Goal: Transaction & Acquisition: Purchase product/service

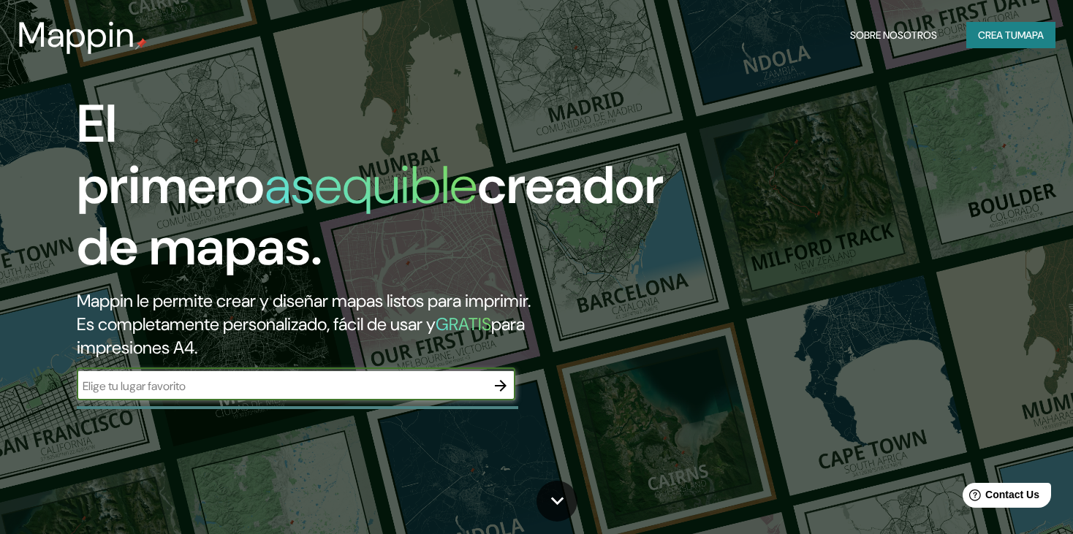
click at [435, 371] on div at bounding box center [296, 385] width 439 height 29
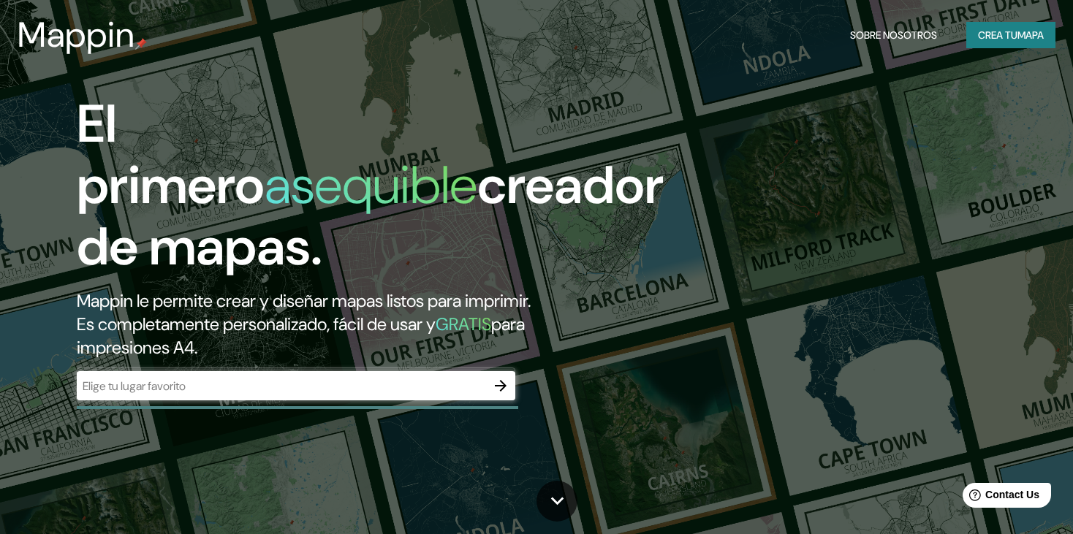
click at [435, 371] on div at bounding box center [296, 385] width 439 height 29
click at [501, 380] on icon "button" at bounding box center [501, 386] width 12 height 12
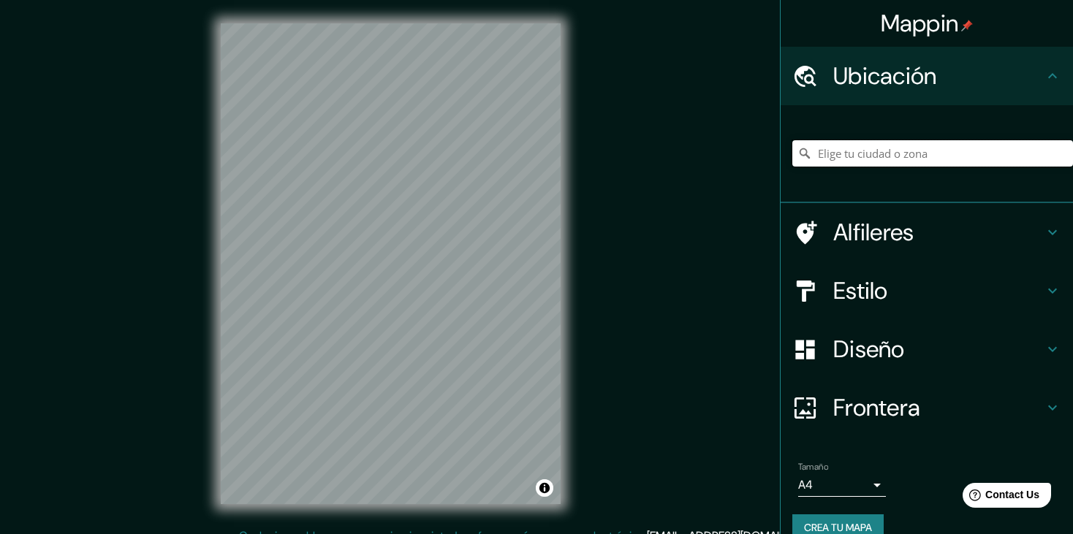
click at [871, 156] on input "Pick your city or area" at bounding box center [932, 153] width 281 height 26
paste input "Casa Grande de Pachacamac"
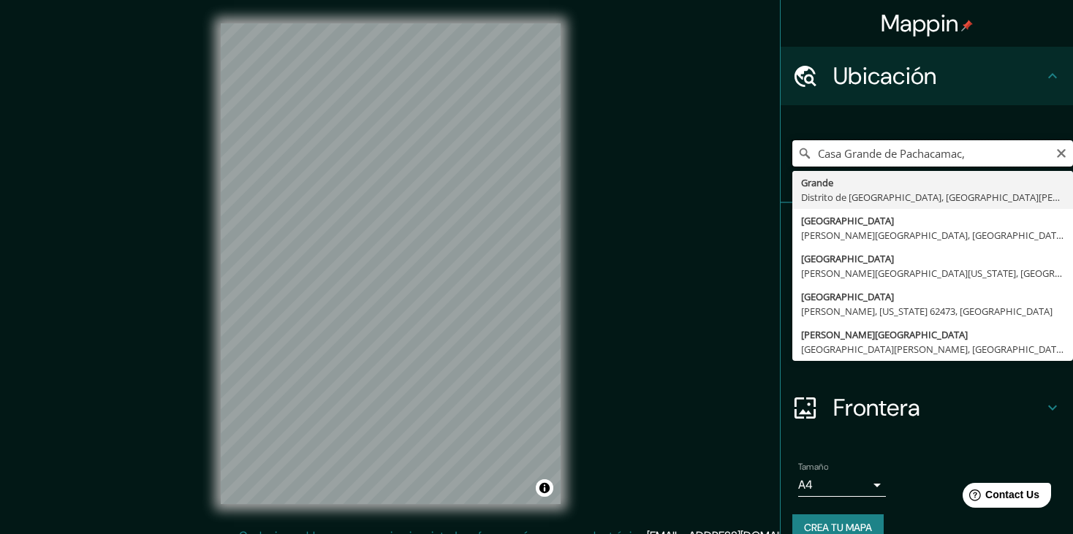
type input "Casa Grande de Pachacamac,"
click at [871, 153] on input "Casa Grande de Pachacamac," at bounding box center [932, 153] width 281 height 26
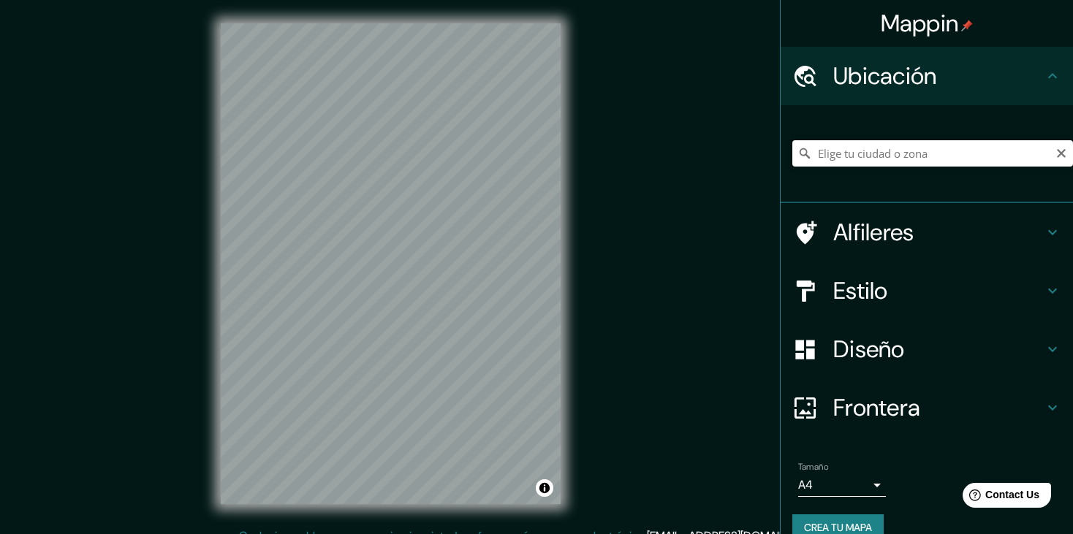
paste input "F-21 B ex Fundo, El Olivar, Pachacamac 15823"
type input "[GEOGRAPHIC_DATA], [GEOGRAPHIC_DATA], 15823, [GEOGRAPHIC_DATA]"
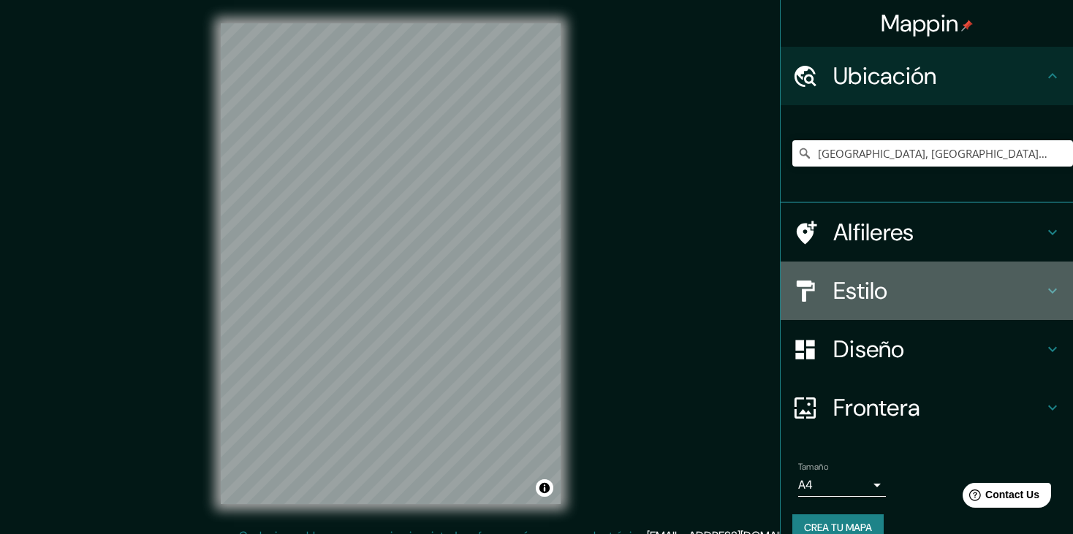
click at [953, 286] on h4 "Estilo" at bounding box center [938, 290] width 211 height 29
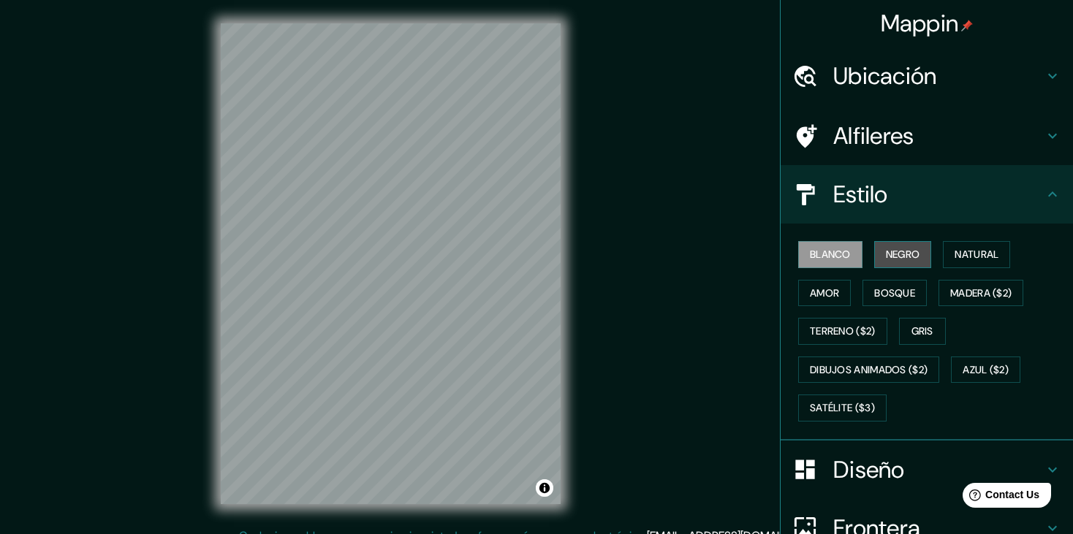
click at [908, 257] on button "Negro" at bounding box center [903, 254] width 58 height 27
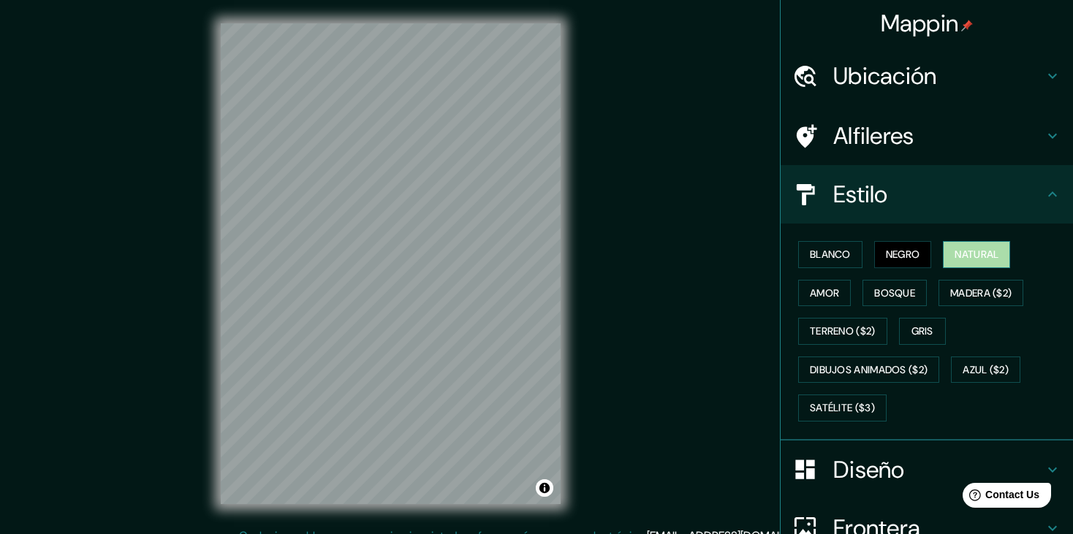
click at [955, 259] on button "Natural" at bounding box center [976, 254] width 67 height 27
click at [811, 287] on button "Amor" at bounding box center [824, 293] width 53 height 27
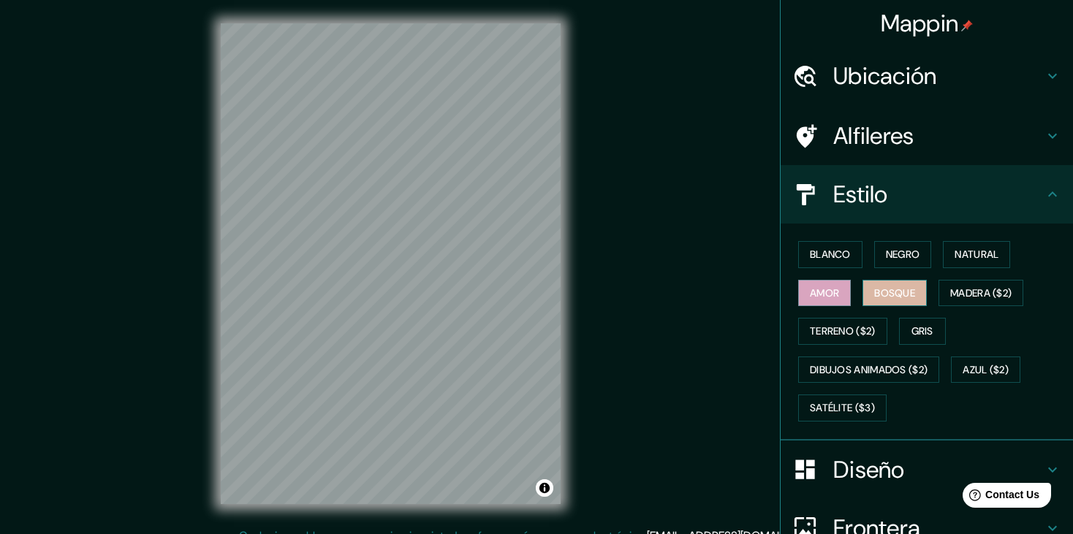
click at [867, 296] on button "Bosque" at bounding box center [895, 293] width 64 height 27
click at [962, 291] on button "Madera ($2)" at bounding box center [981, 293] width 85 height 27
click at [907, 304] on button "Bosque" at bounding box center [895, 293] width 64 height 27
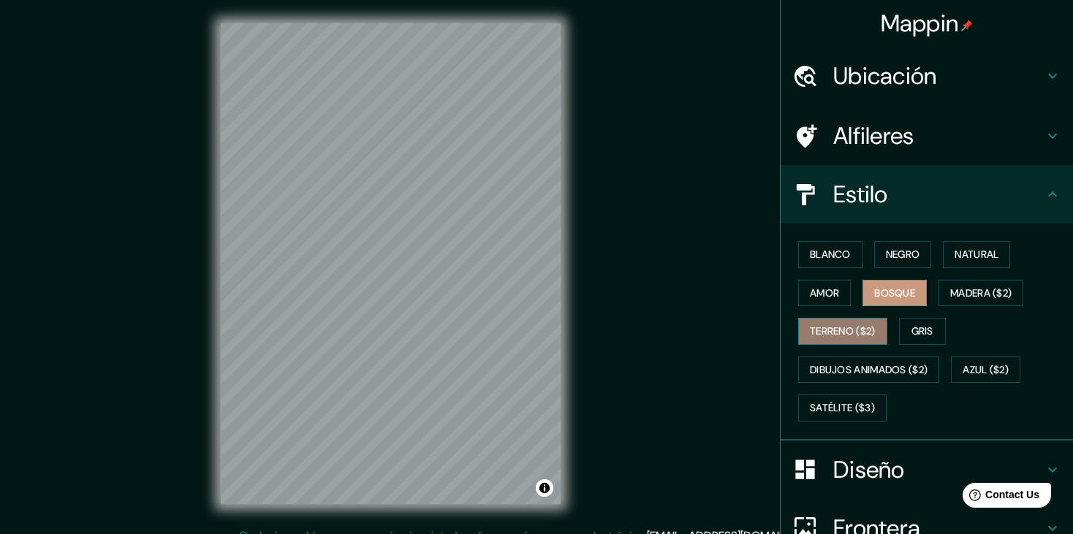
click at [841, 334] on button "Terreno ($2)" at bounding box center [842, 331] width 89 height 27
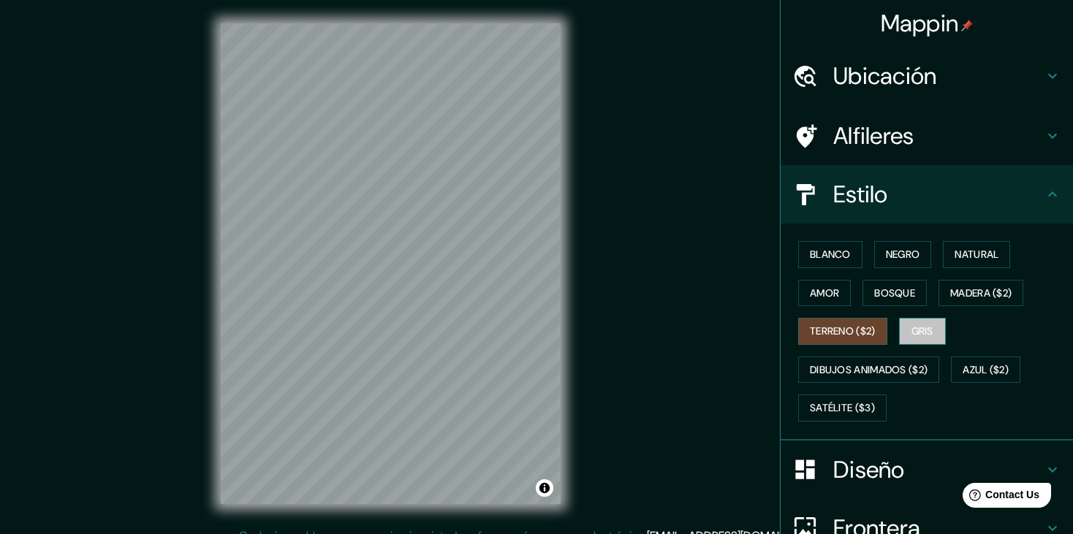
click at [908, 336] on button "Gris" at bounding box center [922, 331] width 47 height 27
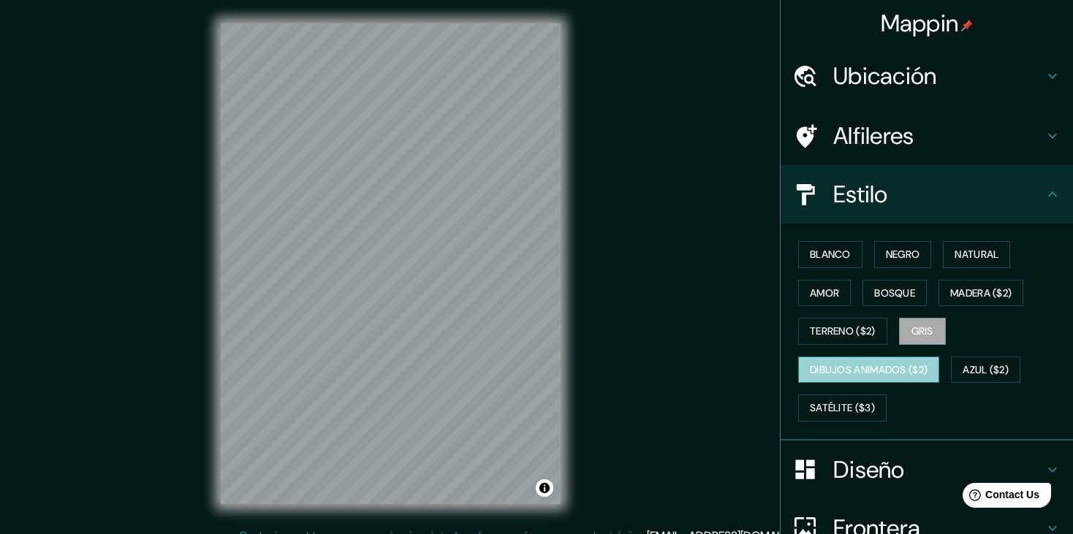
click at [841, 374] on button "Dibujos animados ($2)" at bounding box center [868, 370] width 141 height 27
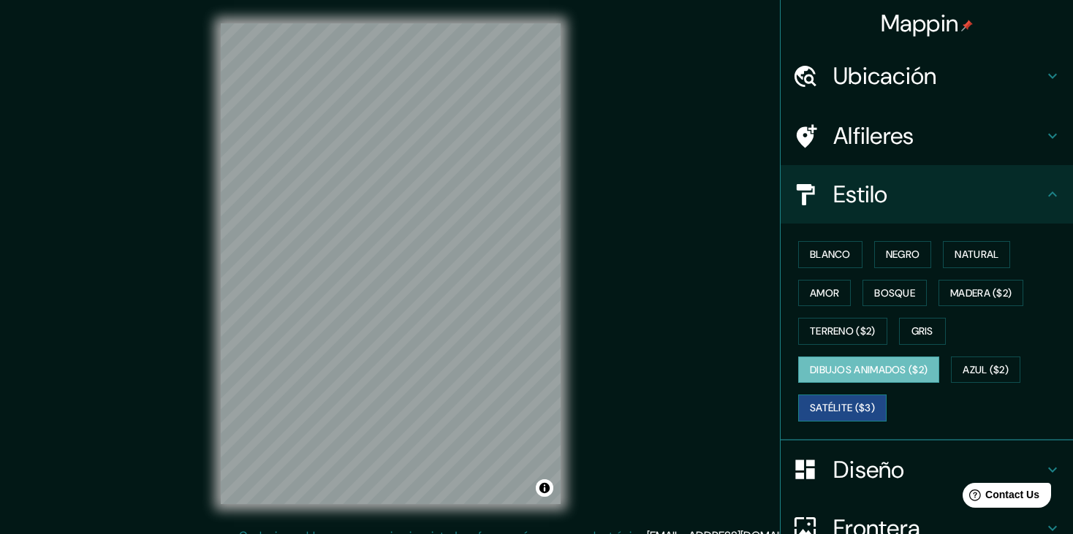
click at [818, 398] on button "Satélite ($3)" at bounding box center [842, 408] width 88 height 27
click at [998, 103] on div "Ubicación" at bounding box center [927, 76] width 292 height 58
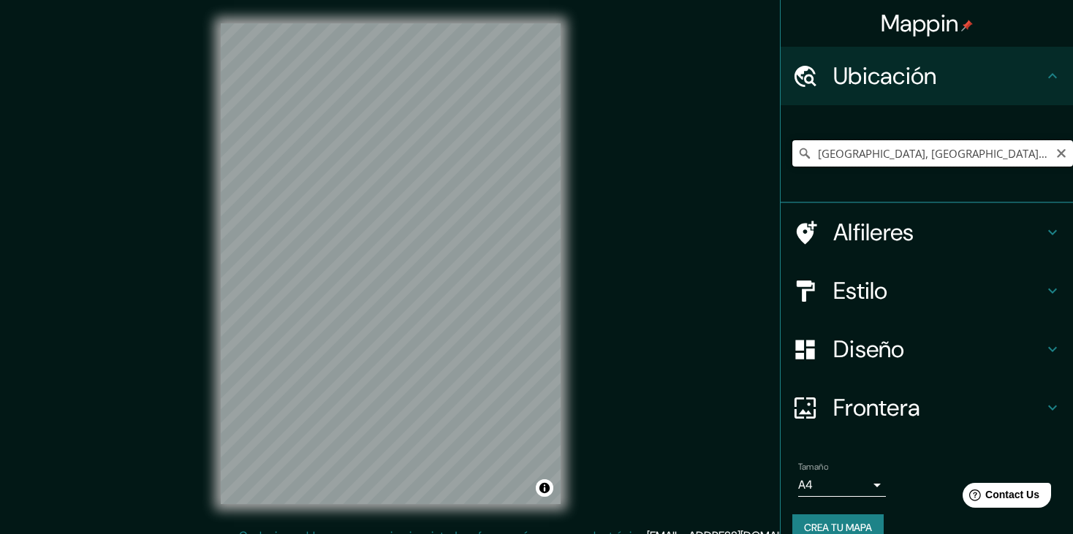
click at [945, 150] on input "[GEOGRAPHIC_DATA], [GEOGRAPHIC_DATA], 15823, [GEOGRAPHIC_DATA]" at bounding box center [932, 153] width 281 height 26
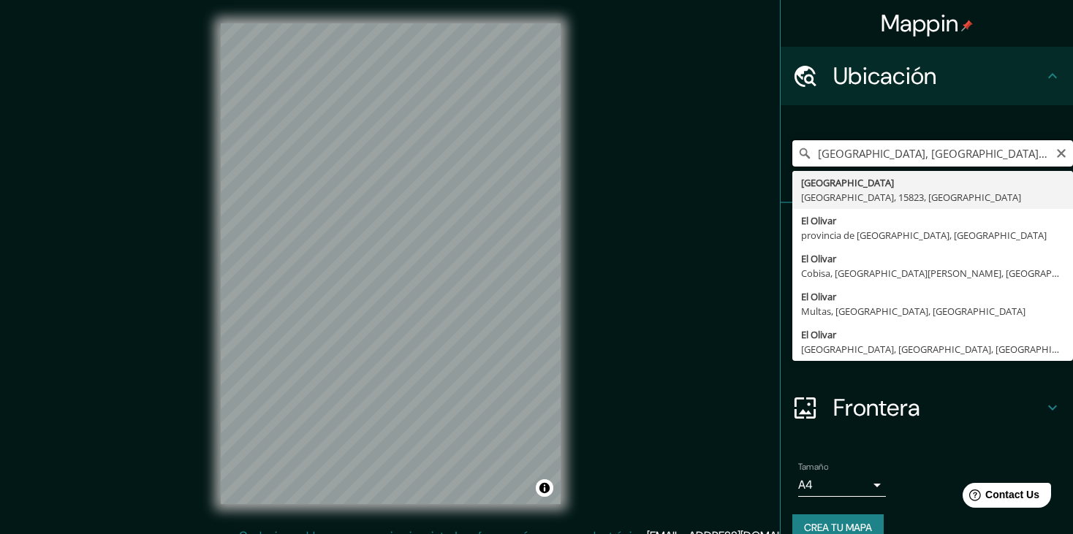
click at [945, 150] on input "[GEOGRAPHIC_DATA], [GEOGRAPHIC_DATA], 15823, [GEOGRAPHIC_DATA]" at bounding box center [932, 153] width 281 height 26
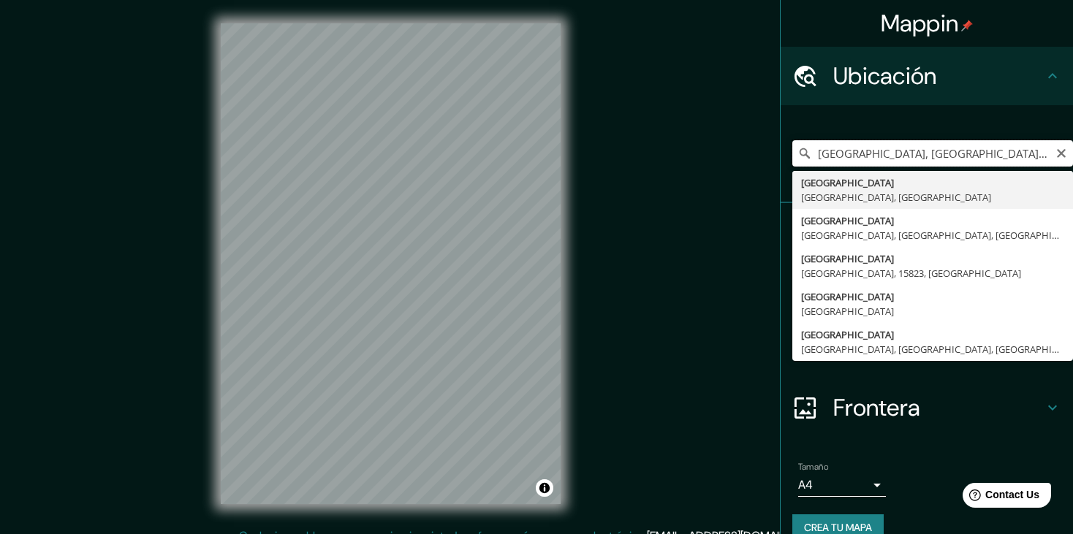
click at [1008, 152] on input "[GEOGRAPHIC_DATA], [GEOGRAPHIC_DATA], 15823, [GEOGRAPHIC_DATA]" at bounding box center [932, 153] width 281 height 26
drag, startPoint x: 1008, startPoint y: 152, endPoint x: 663, endPoint y: 178, distance: 346.0
click at [663, 178] on div "Mappin Ubicación [GEOGRAPHIC_DATA], [GEOGRAPHIC_DATA], 15823, [GEOGRAPHIC_DATA]…" at bounding box center [536, 275] width 1073 height 551
paste input "[GEOGRAPHIC_DATA], [GEOGRAPHIC_DATA], 15823, [GEOGRAPHIC_DATA]"
type input "[GEOGRAPHIC_DATA], [GEOGRAPHIC_DATA], 15823, [GEOGRAPHIC_DATA]"
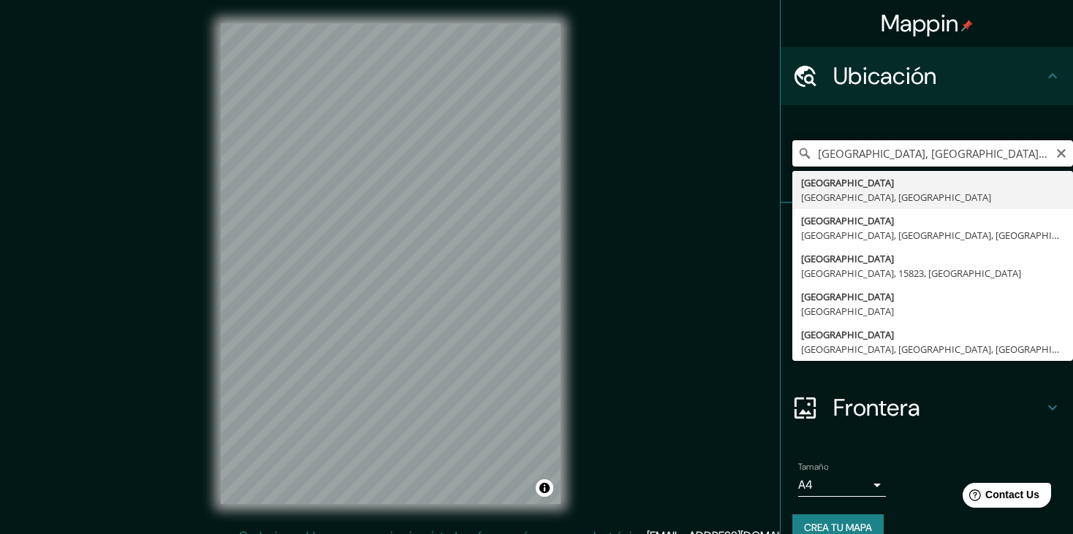
drag, startPoint x: 1012, startPoint y: 158, endPoint x: 720, endPoint y: 140, distance: 292.2
click at [720, 140] on div "Mappin Ubicación [GEOGRAPHIC_DATA], [GEOGRAPHIC_DATA], 15823, [GEOGRAPHIC_DATA]…" at bounding box center [536, 275] width 1073 height 551
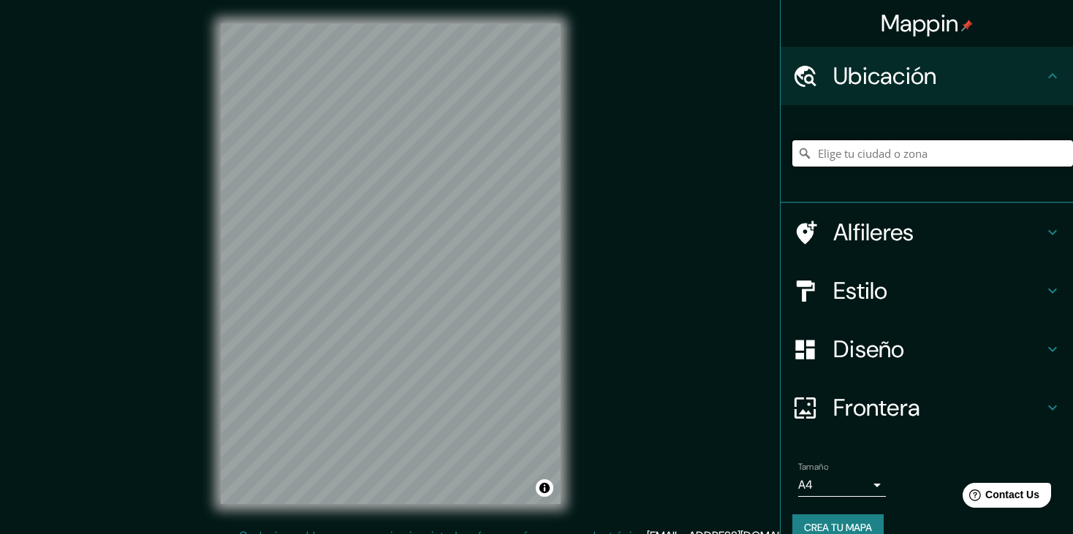
paste input "F-21 B ex Fundo, El Olivar, Pachacamac 15823"
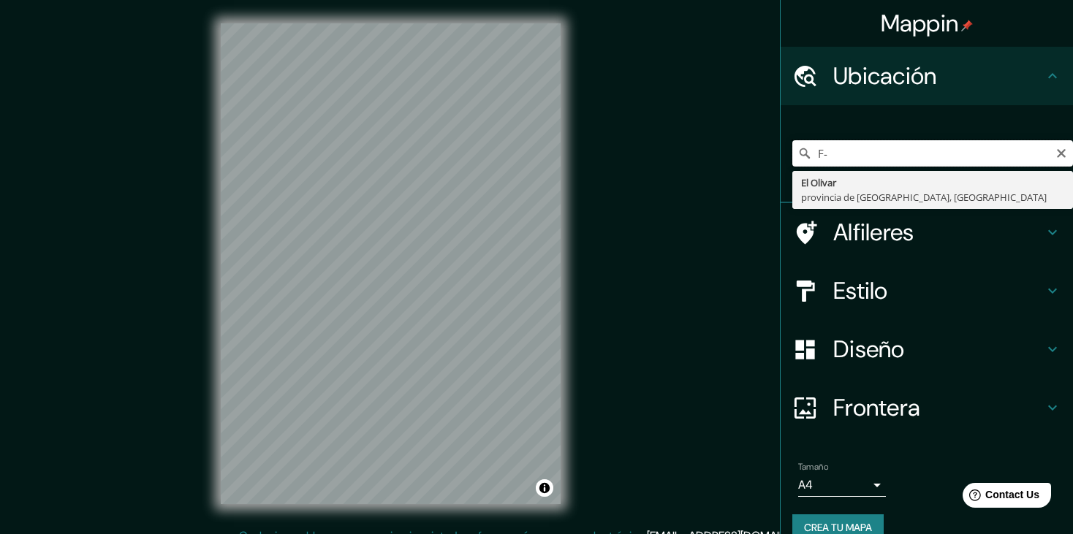
type input "F"
paste input "F-21 B ex Fundo, El Olivar, Pachacamac 15823"
type input "[GEOGRAPHIC_DATA], [GEOGRAPHIC_DATA], 15823, [GEOGRAPHIC_DATA]"
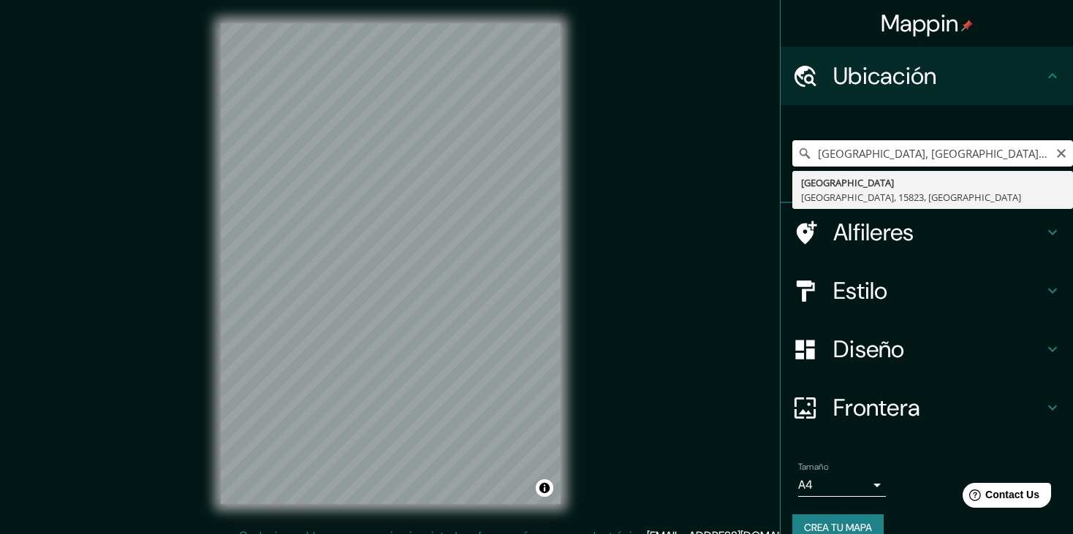
drag, startPoint x: 1004, startPoint y: 152, endPoint x: 629, endPoint y: 155, distance: 375.0
click at [629, 155] on div "Mappin Ubicación [GEOGRAPHIC_DATA], [GEOGRAPHIC_DATA], 15823, [GEOGRAPHIC_DATA]…" at bounding box center [536, 275] width 1073 height 551
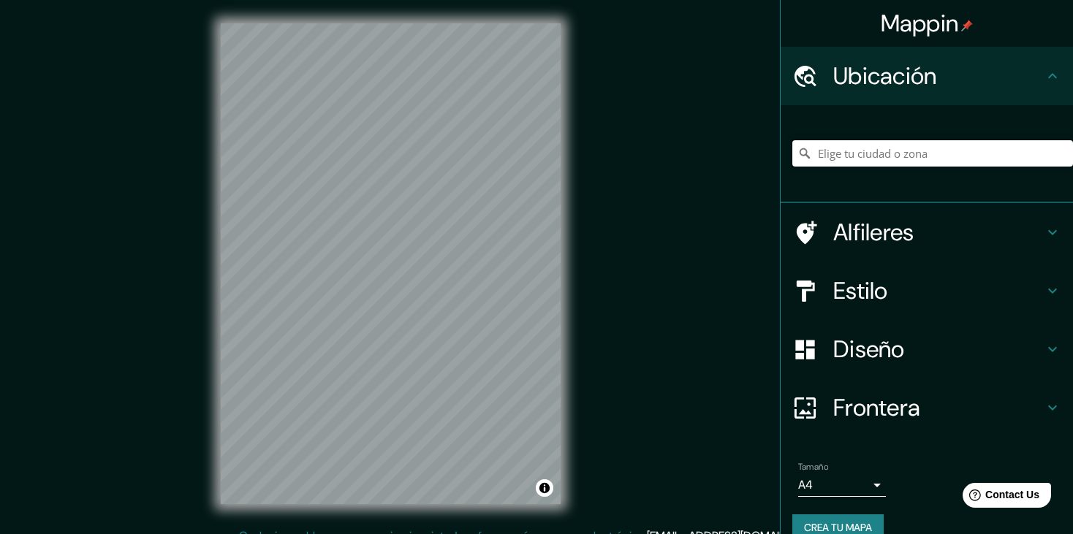
paste input "F-21 B ex Fundo, El Olivar, Pachacamac 15823"
type input "F-21 B ex Fundo, El Olivar, Pachacamac 15823"
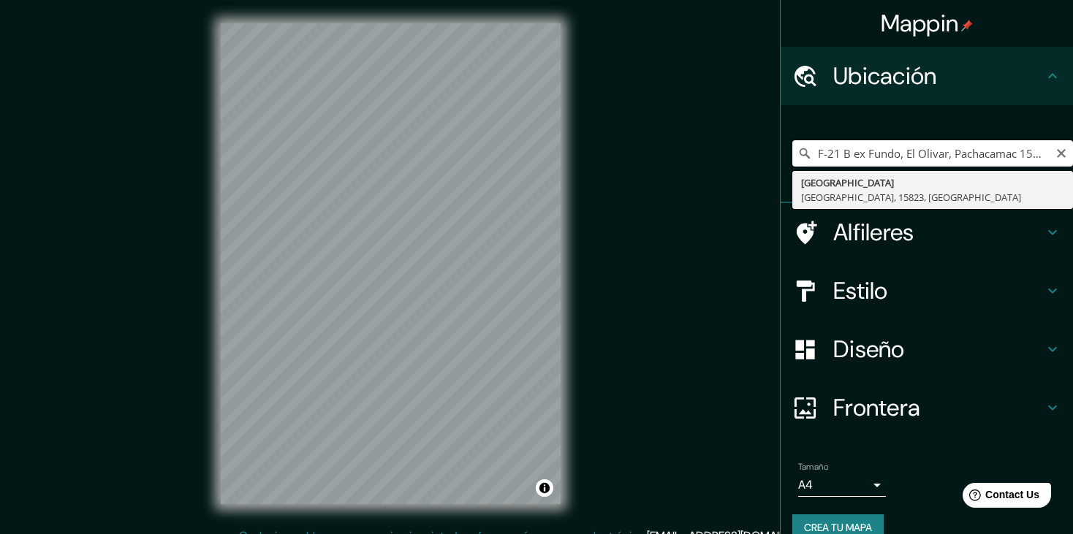
drag, startPoint x: 1037, startPoint y: 156, endPoint x: 795, endPoint y: 162, distance: 242.8
click at [795, 162] on input "F-21 B ex Fundo, El Olivar, Pachacamac 15823" at bounding box center [932, 153] width 281 height 26
click at [899, 164] on input "F-21 B ex Fundo, El Olivar, Pachacamac 15823" at bounding box center [932, 153] width 281 height 26
click at [829, 151] on input "F-21 B ex Fundo, El Olivar, Pachacamac 15823" at bounding box center [932, 153] width 281 height 26
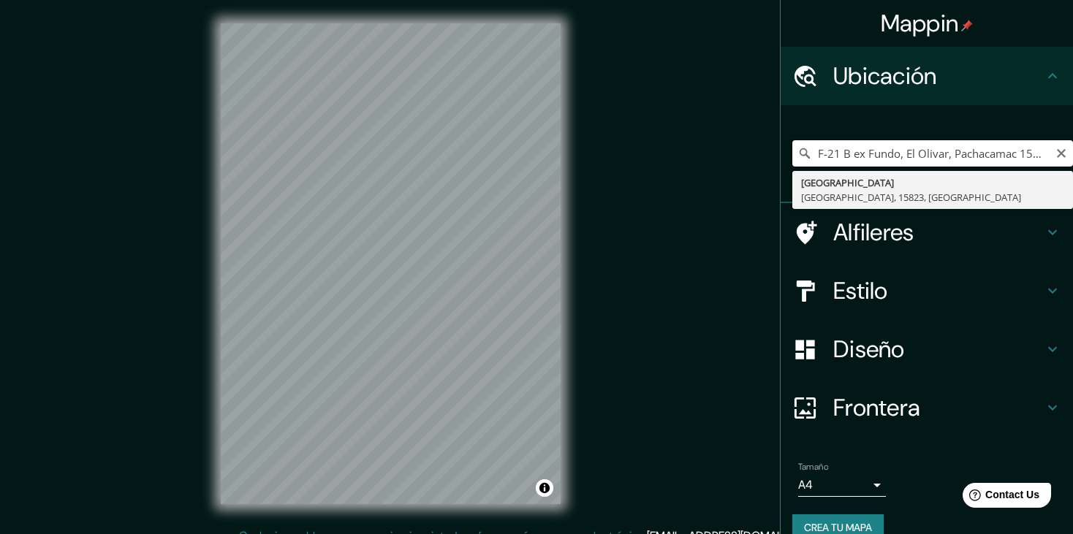
click at [829, 151] on input "F-21 B ex Fundo, El Olivar, Pachacamac 15823" at bounding box center [932, 153] width 281 height 26
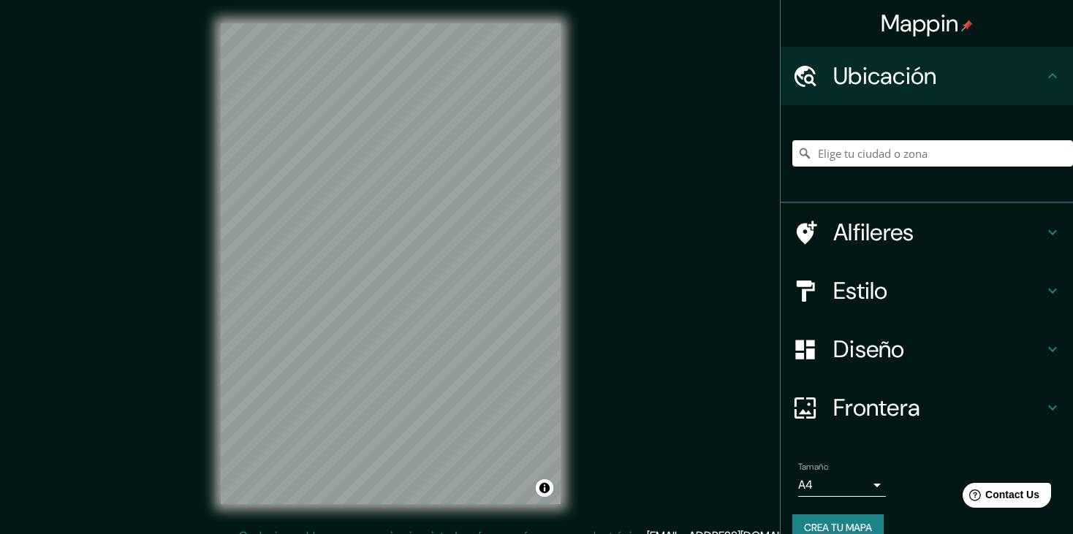
click at [924, 303] on h4 "Estilo" at bounding box center [938, 290] width 211 height 29
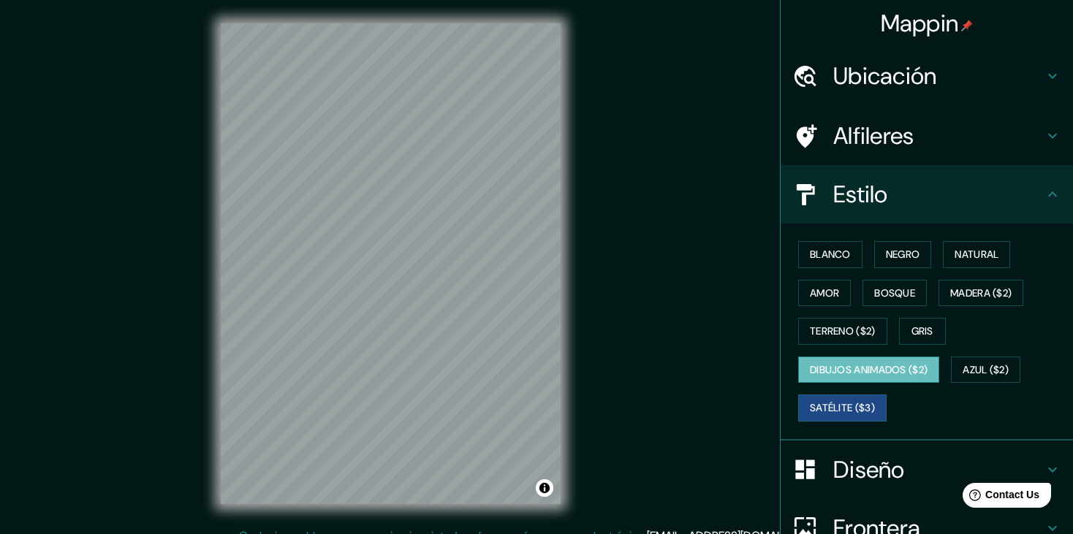
click at [861, 362] on button "Dibujos animados ($2)" at bounding box center [868, 370] width 141 height 27
click at [977, 357] on button "Azul ($2)" at bounding box center [985, 370] width 69 height 27
